Goal: Task Accomplishment & Management: Manage account settings

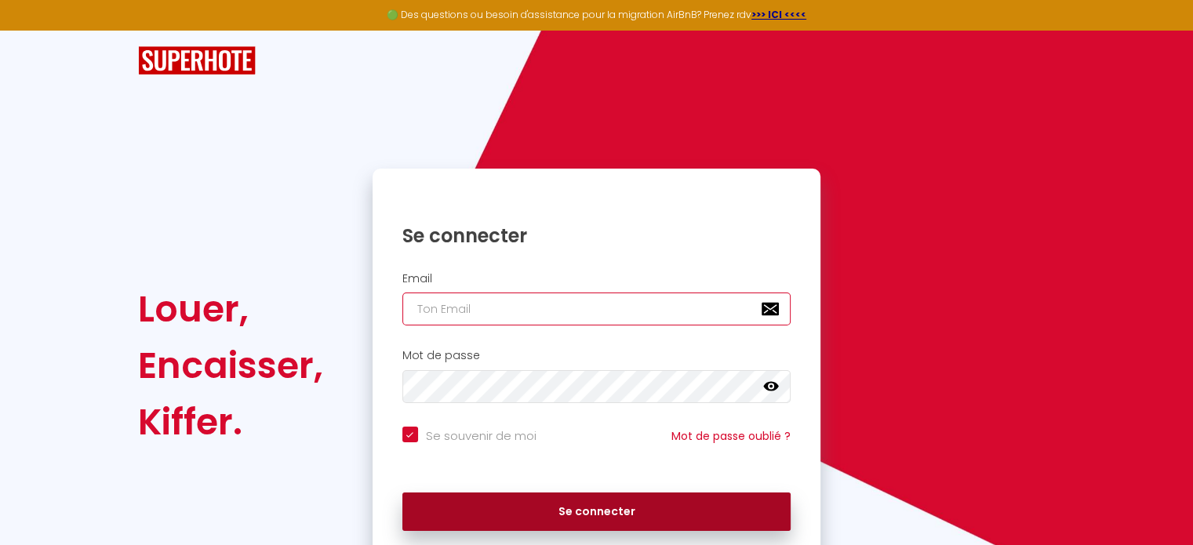
type input "[EMAIL_ADDRESS][DOMAIN_NAME]"
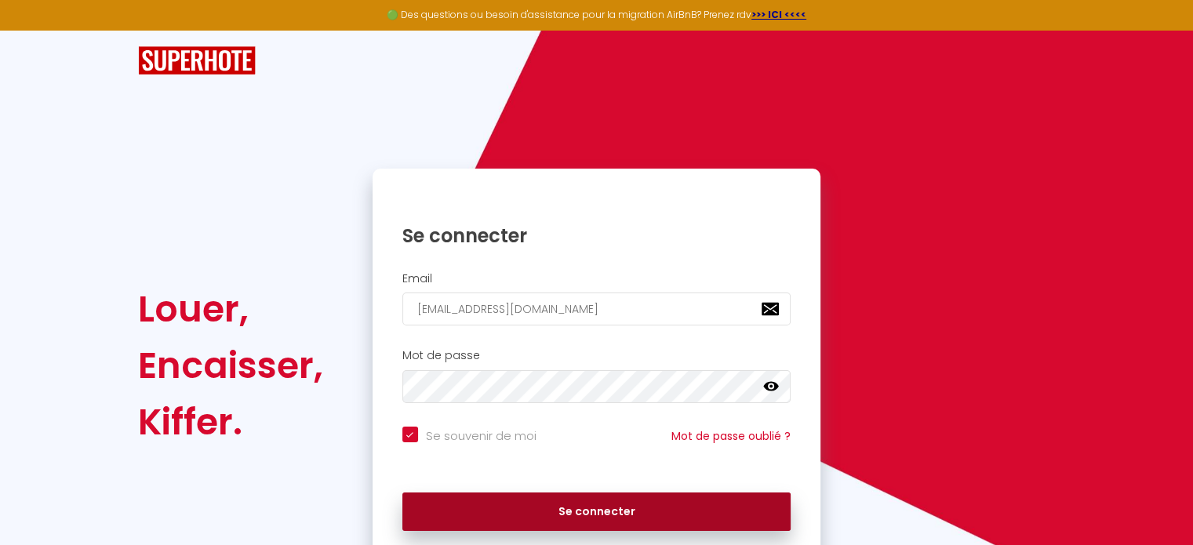
click at [743, 503] on button "Se connecter" at bounding box center [596, 511] width 389 height 39
checkbox input "true"
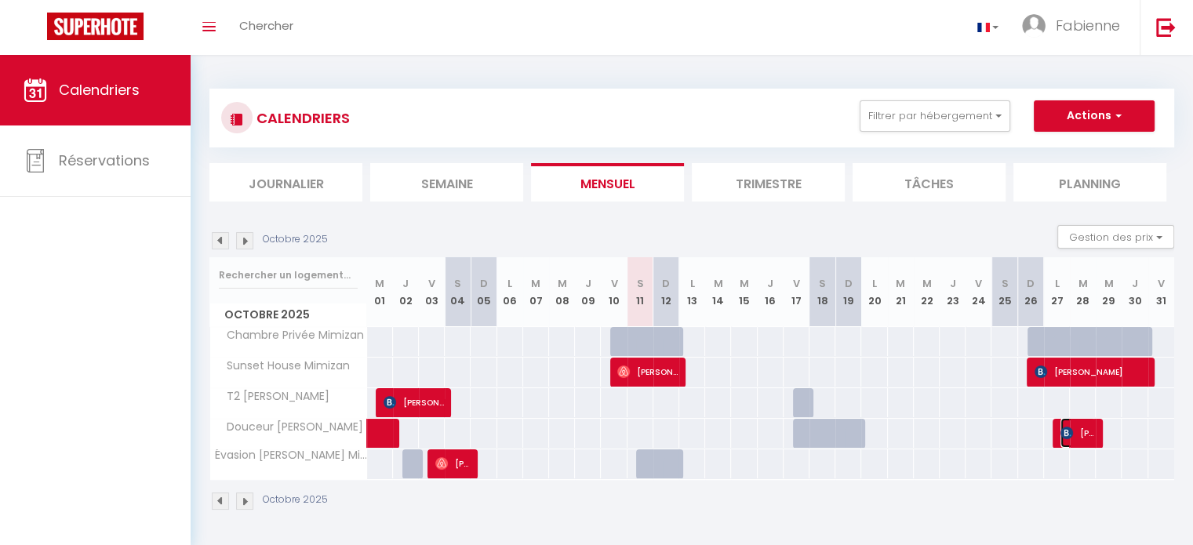
click at [1080, 434] on span "[PERSON_NAME]" at bounding box center [1077, 433] width 34 height 30
select select "OK"
select select "0"
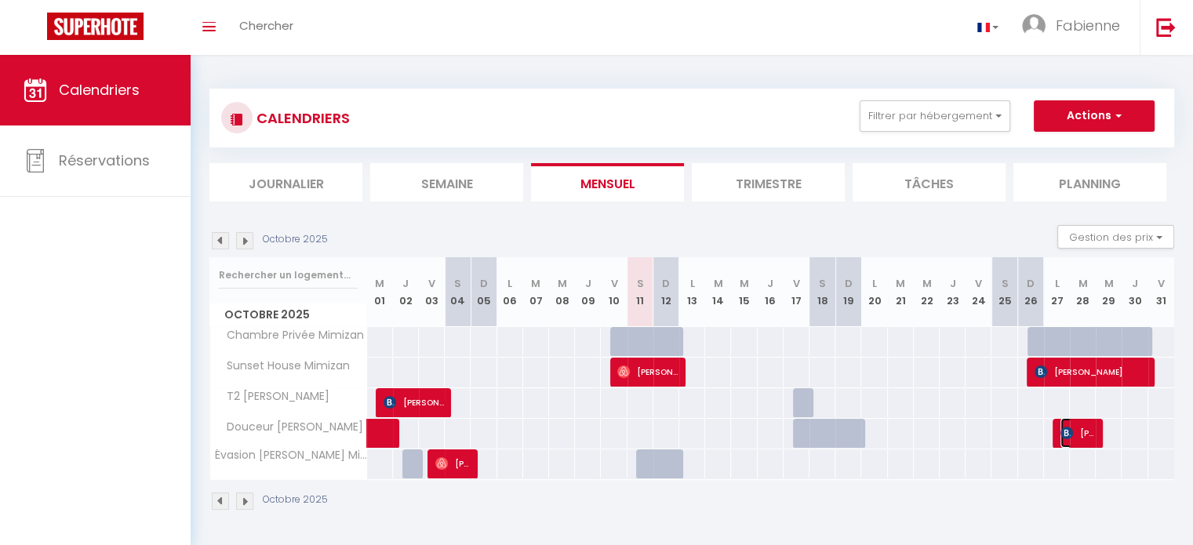
select select "1"
select select
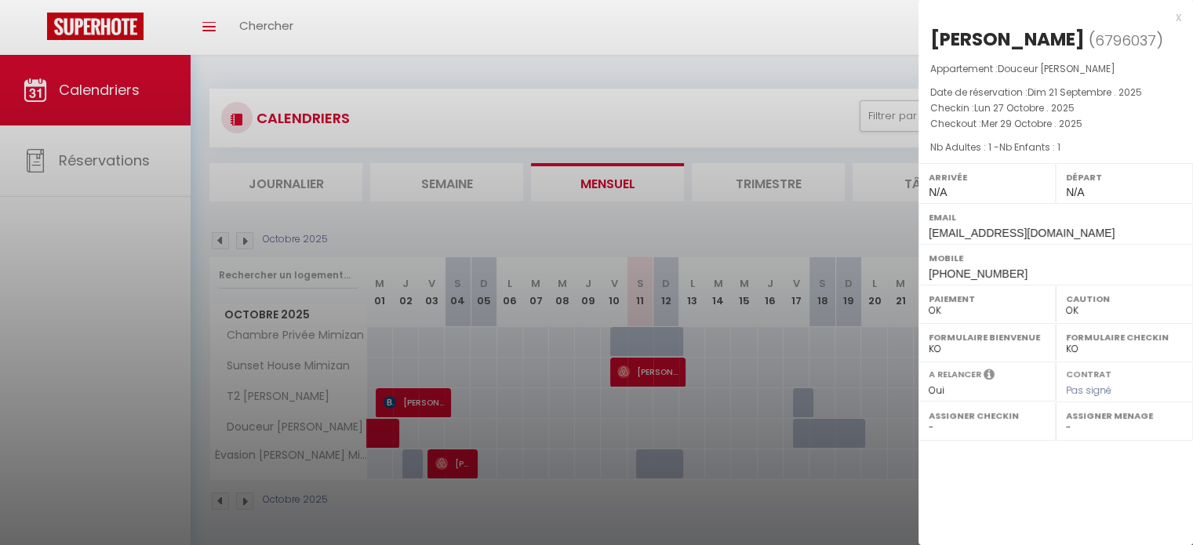
click at [850, 53] on div at bounding box center [596, 272] width 1193 height 545
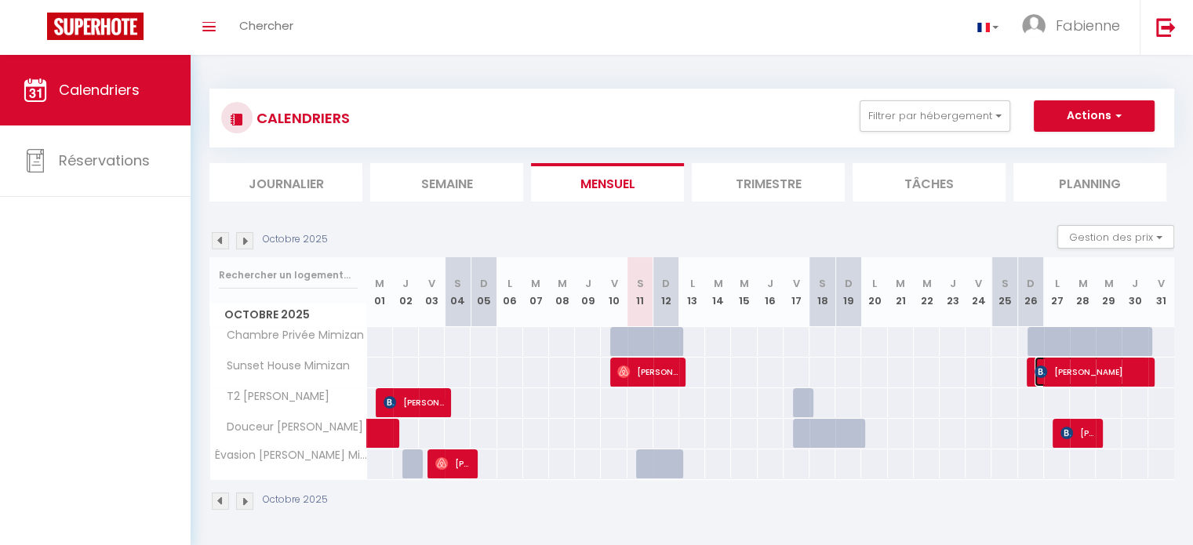
click at [1035, 374] on img at bounding box center [1040, 371] width 13 height 13
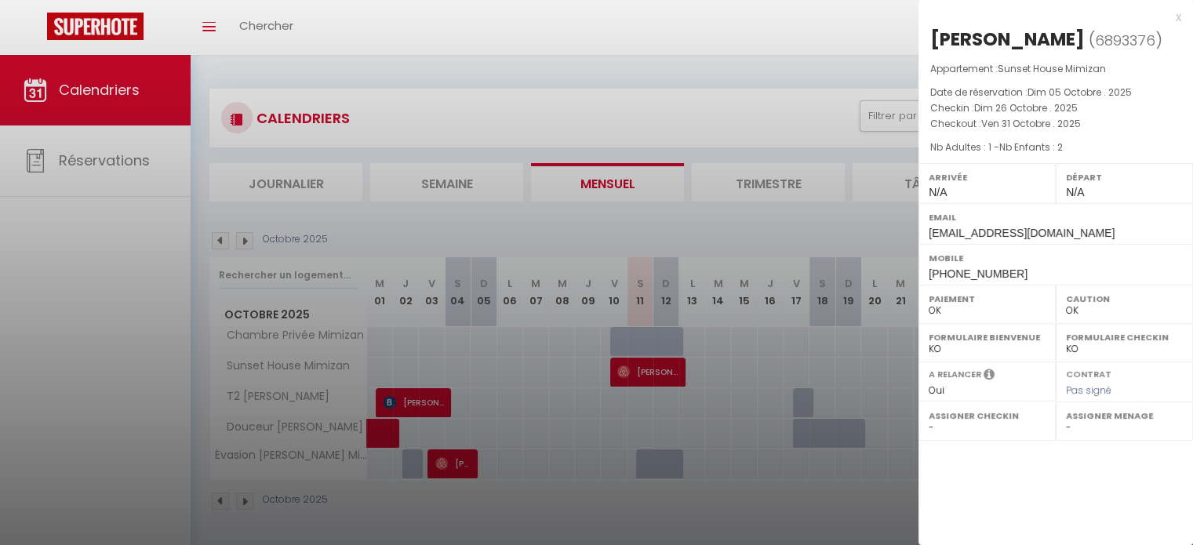
click at [804, 33] on div at bounding box center [596, 272] width 1193 height 545
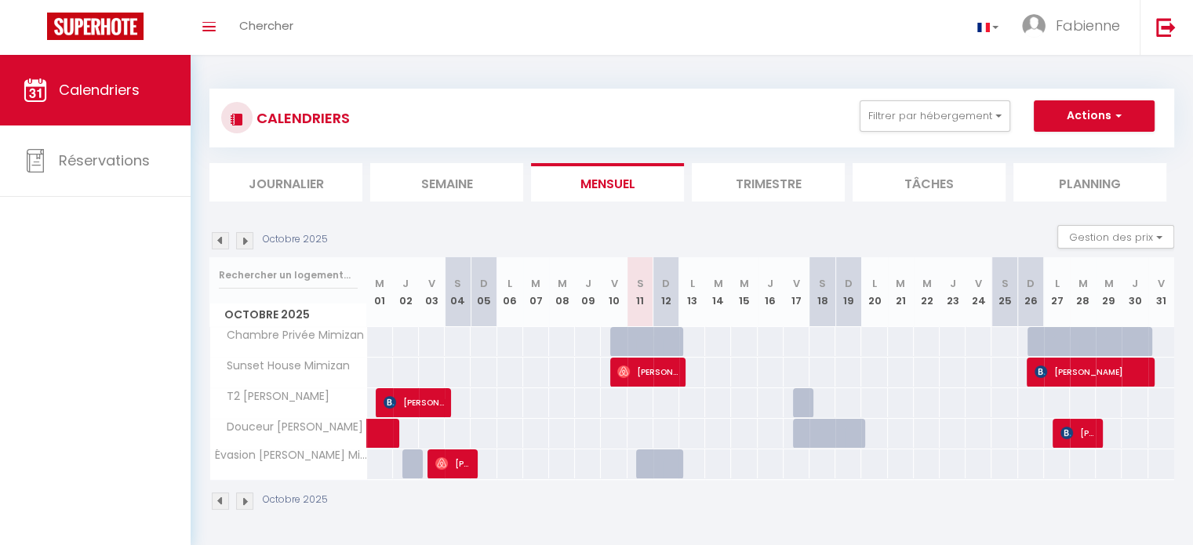
click at [245, 249] on img at bounding box center [244, 240] width 17 height 17
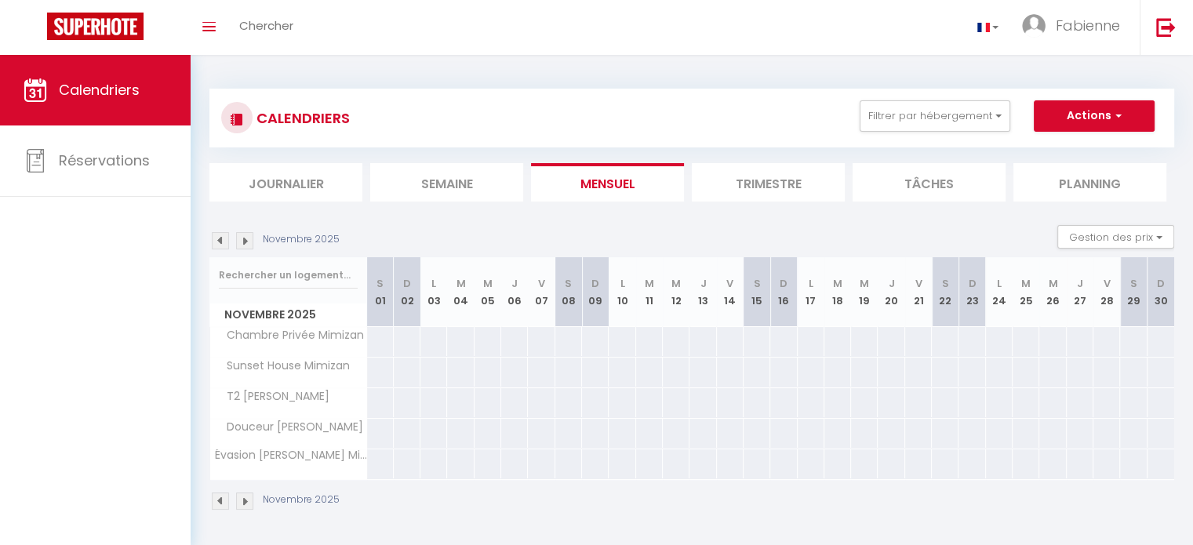
click at [245, 249] on img at bounding box center [244, 240] width 17 height 17
